Goal: Task Accomplishment & Management: Manage account settings

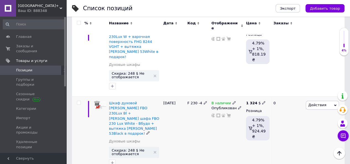
scroll to position [0, 98]
click at [30, 7] on span "[GEOGRAPHIC_DATA]+" at bounding box center [38, 5] width 41 height 5
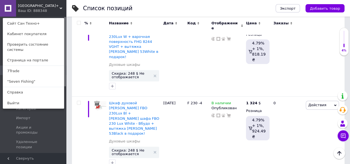
click at [33, 7] on span "[GEOGRAPHIC_DATA]+" at bounding box center [38, 5] width 41 height 5
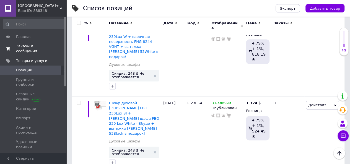
click at [18, 48] on span "Заказы и сообщения" at bounding box center [33, 49] width 35 height 10
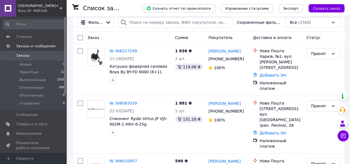
scroll to position [55, 0]
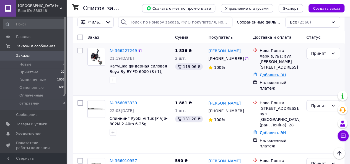
click at [271, 73] on link "Добавить ЭН" at bounding box center [272, 75] width 26 height 4
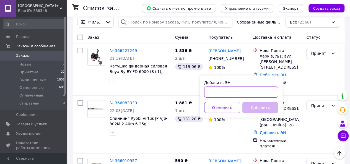
click at [245, 96] on input "Добавить ЭН" at bounding box center [241, 91] width 74 height 11
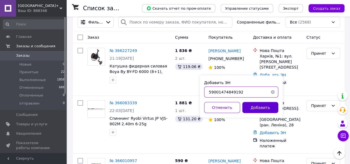
type input "59001474849192"
click at [253, 105] on button "Добавить" at bounding box center [260, 107] width 36 height 11
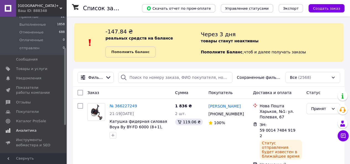
click at [25, 129] on span "Аналитика" at bounding box center [26, 130] width 20 height 5
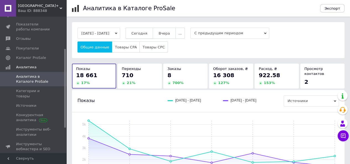
click at [152, 36] on button "Сегодня" at bounding box center [138, 33] width 27 height 11
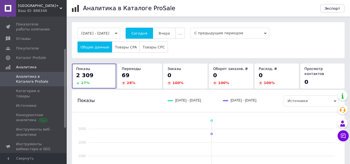
click at [26, 7] on span "[GEOGRAPHIC_DATA]+" at bounding box center [38, 5] width 41 height 5
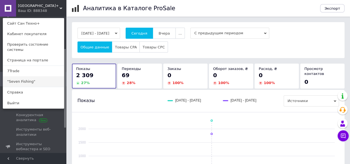
click at [28, 76] on link ""Seven Fishing"" at bounding box center [33, 81] width 61 height 10
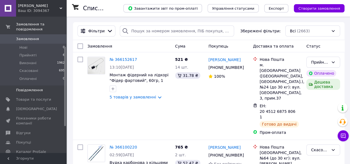
scroll to position [55, 0]
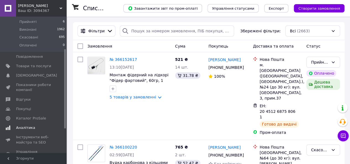
click at [27, 125] on span "Аналітика" at bounding box center [25, 127] width 19 height 5
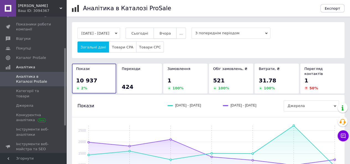
click at [170, 33] on span "Вчора" at bounding box center [164, 33] width 11 height 4
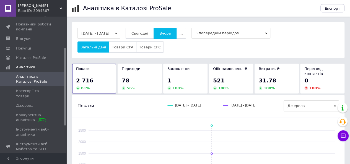
click at [148, 33] on span "Сьогодні" at bounding box center [139, 33] width 17 height 4
